Goal: Task Accomplishment & Management: Manage account settings

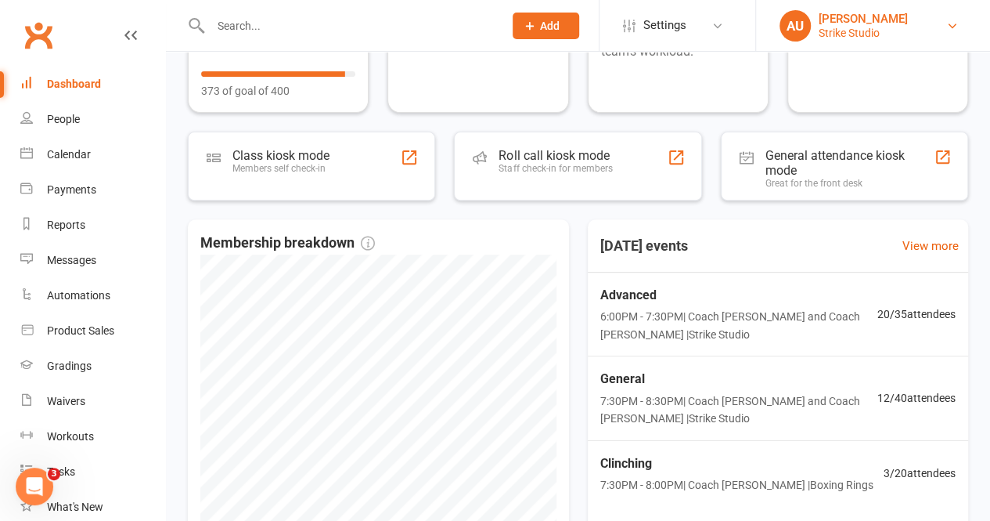
scroll to position [391, 0]
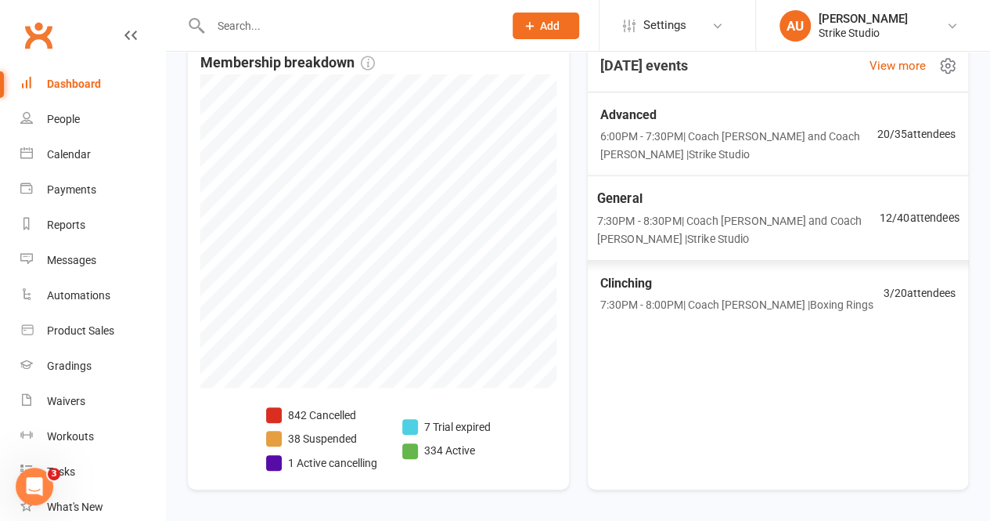
click at [700, 231] on span "7:30PM - 8:30PM | Coach Quang and Coach Angela | Strike Studio" at bounding box center [738, 230] width 283 height 36
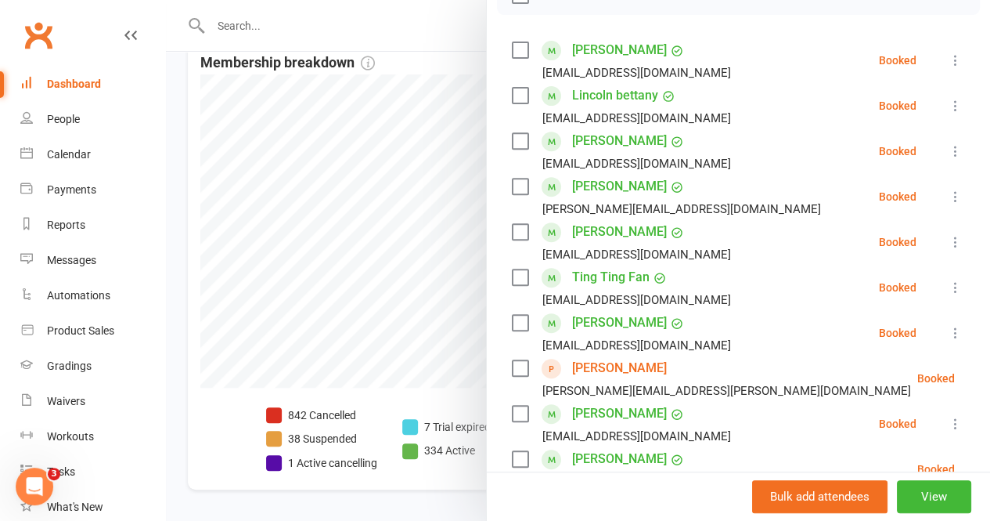
scroll to position [489, 0]
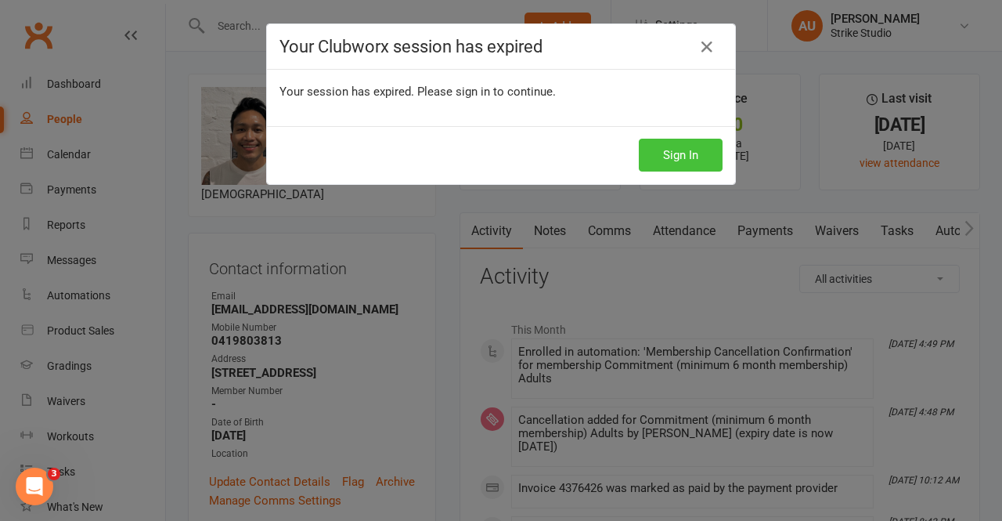
drag, startPoint x: 692, startPoint y: 154, endPoint x: 658, endPoint y: 150, distance: 34.8
click at [692, 154] on button "Sign In" at bounding box center [681, 155] width 84 height 33
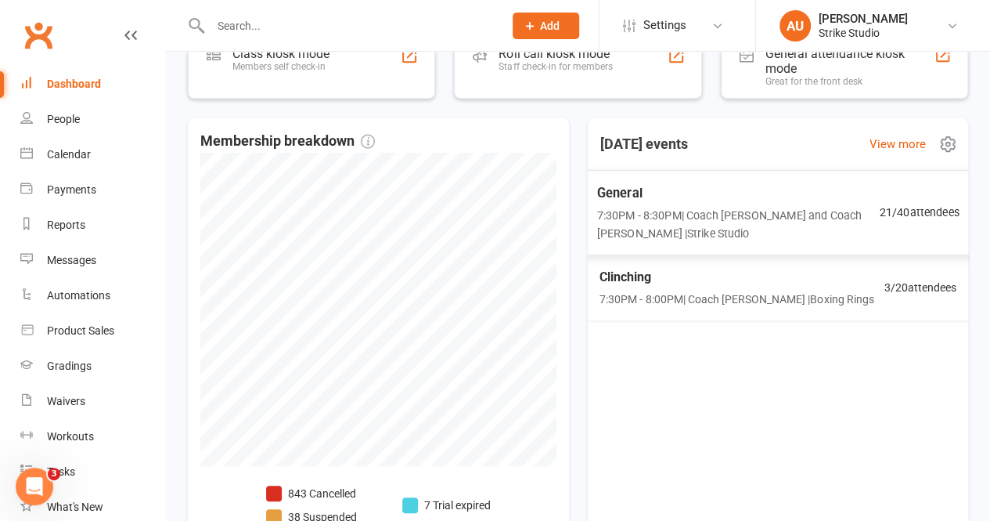
click at [704, 229] on span "7:30PM - 8:30PM | Coach [PERSON_NAME] and Coach [PERSON_NAME] | Strike Studio" at bounding box center [738, 224] width 283 height 36
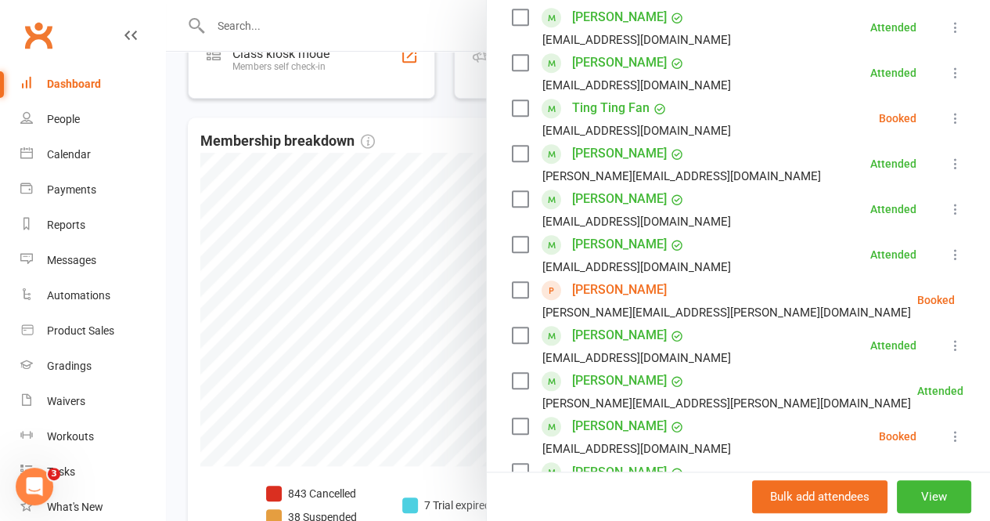
scroll to position [548, 0]
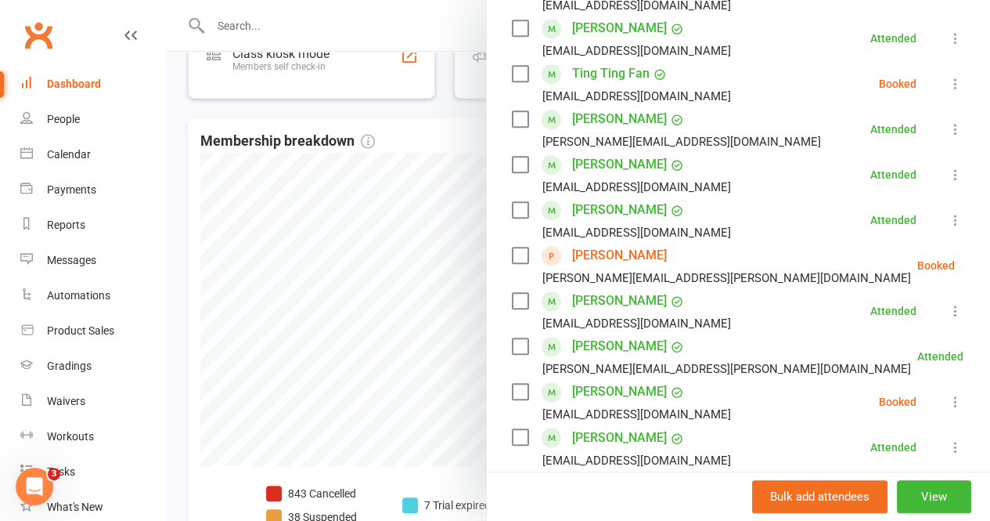
click at [601, 262] on link "Daniel Lai" at bounding box center [619, 255] width 95 height 25
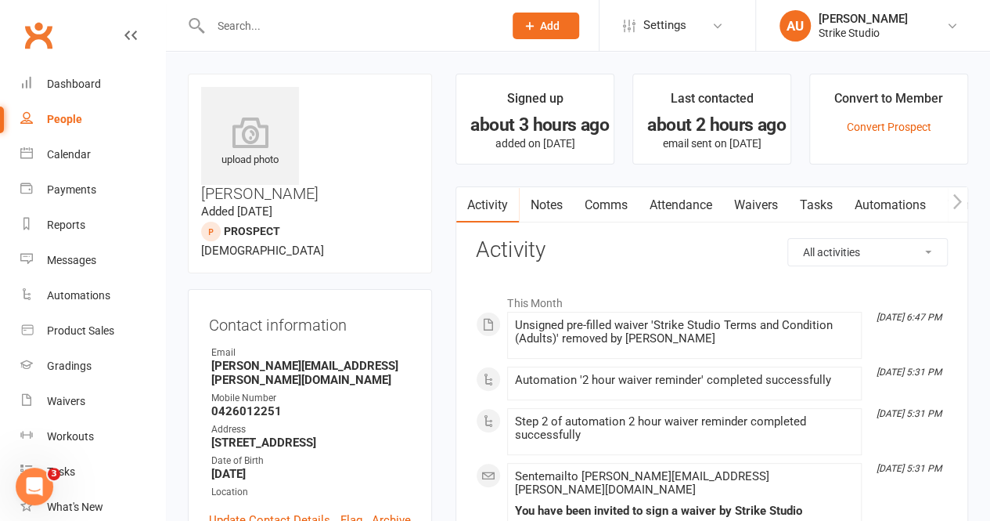
click at [683, 198] on link "Attendance" at bounding box center [680, 205] width 85 height 36
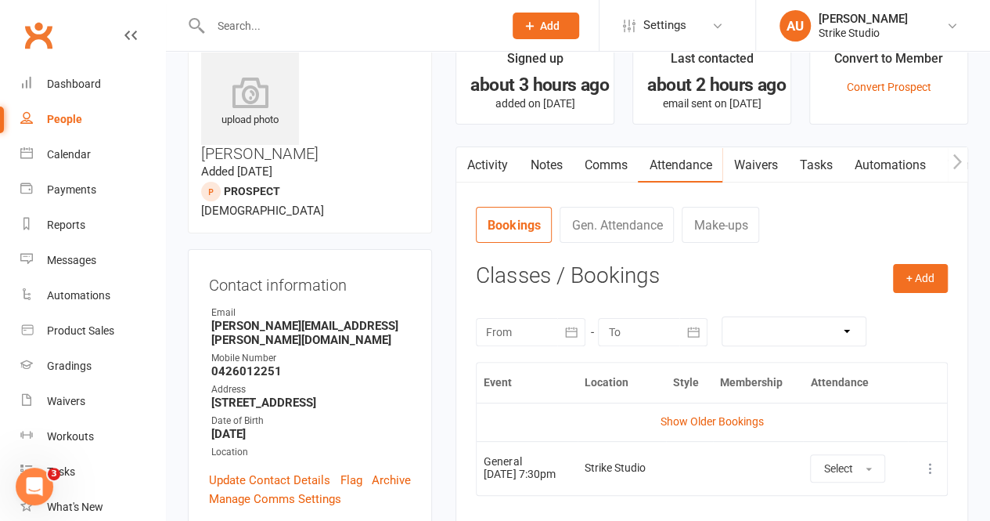
scroll to position [313, 0]
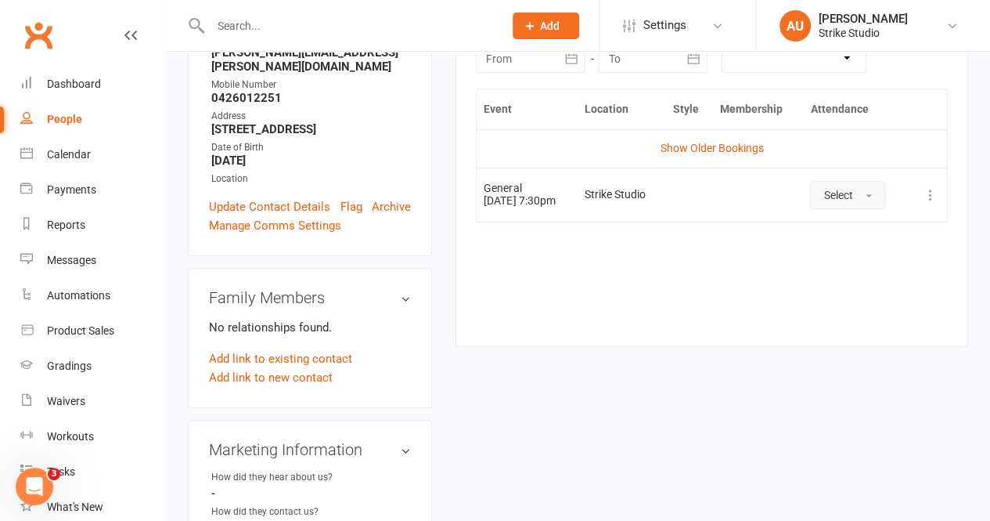
click at [862, 202] on button "Select" at bounding box center [847, 195] width 75 height 28
click at [888, 223] on link "Attended" at bounding box center [888, 230] width 155 height 31
